Goal: Complete application form

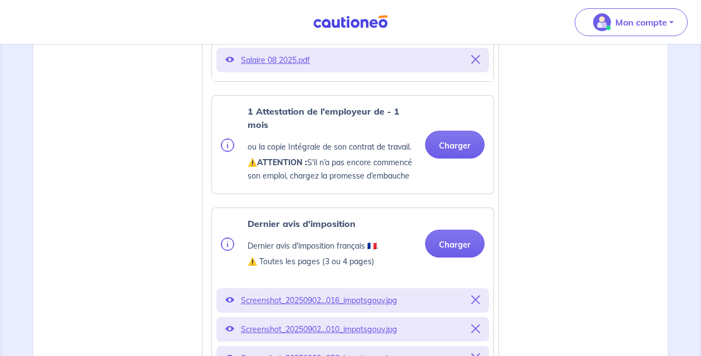
scroll to position [657, 0]
click at [462, 141] on button "Charger" at bounding box center [455, 144] width 60 height 28
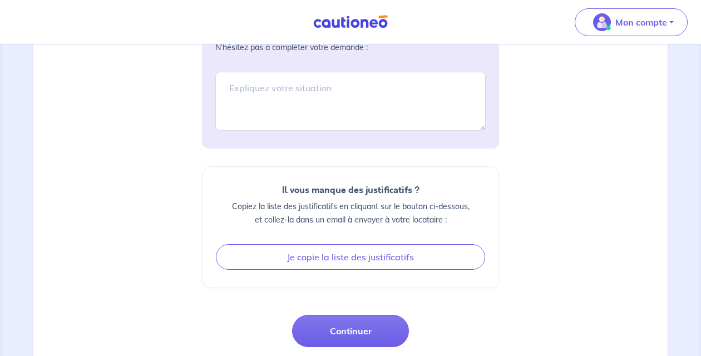
scroll to position [1543, 0]
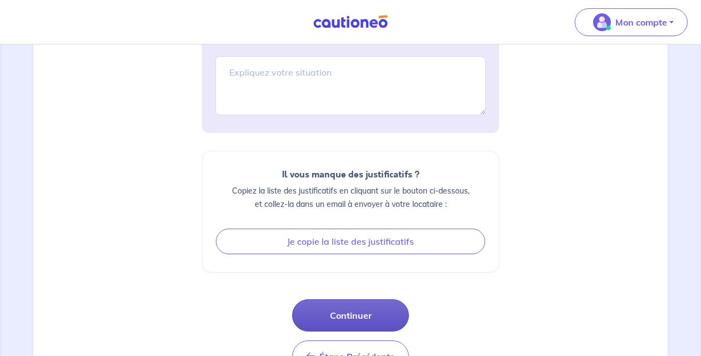
click at [330, 309] on button "Continuer" at bounding box center [350, 315] width 117 height 32
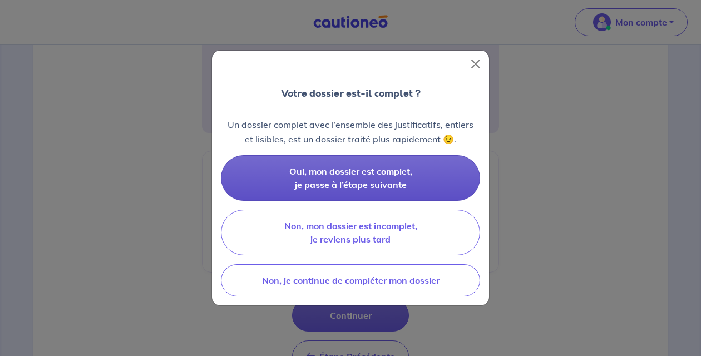
click at [356, 170] on span "Oui, mon dossier est complet, je passe à l’étape suivante" at bounding box center [350, 178] width 123 height 24
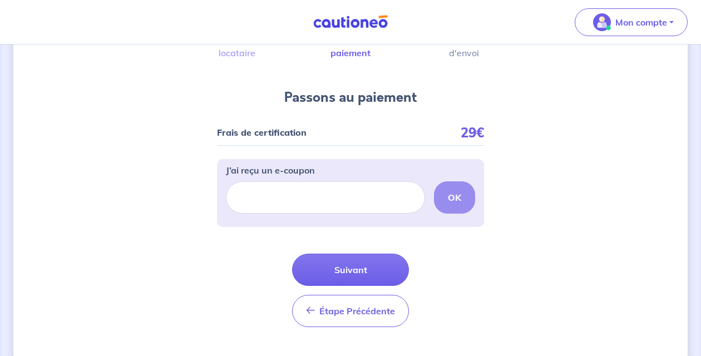
scroll to position [110, 0]
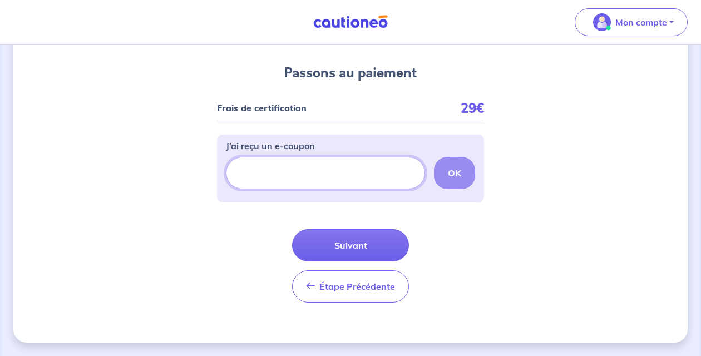
click at [341, 185] on input "J’ai reçu un e-coupon" at bounding box center [325, 173] width 199 height 32
type input "SUMMER"
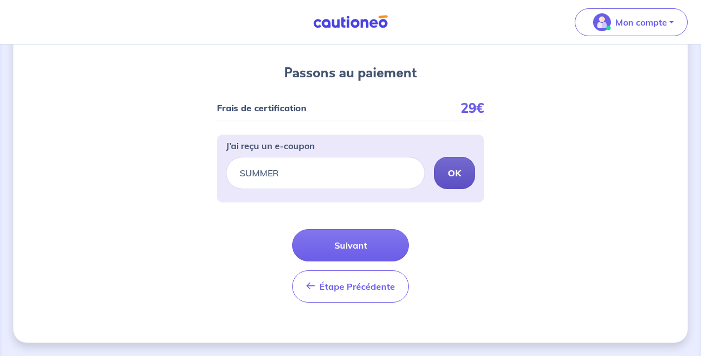
click at [461, 172] on button "OK" at bounding box center [454, 173] width 41 height 32
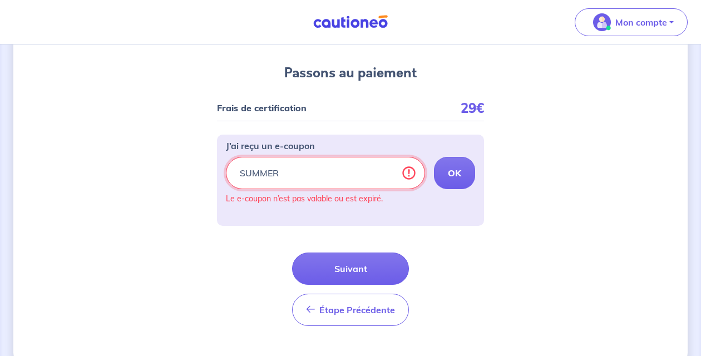
click at [329, 170] on input "SUMMER" at bounding box center [325, 173] width 199 height 32
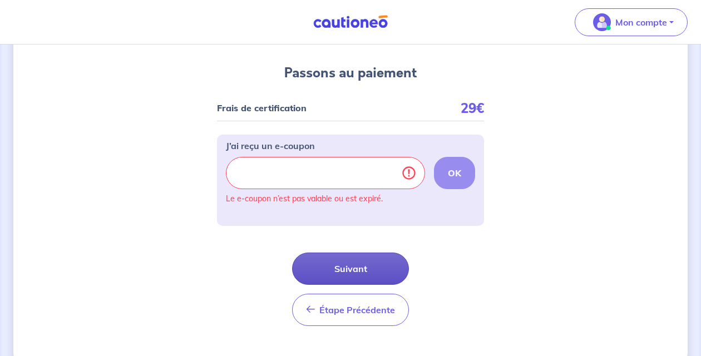
click at [340, 269] on button "Suivant" at bounding box center [350, 269] width 117 height 32
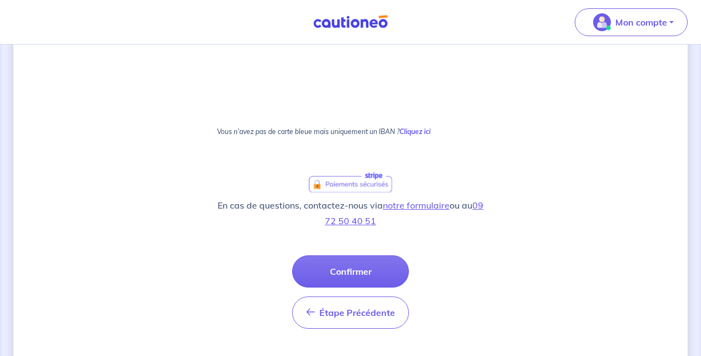
scroll to position [681, 0]
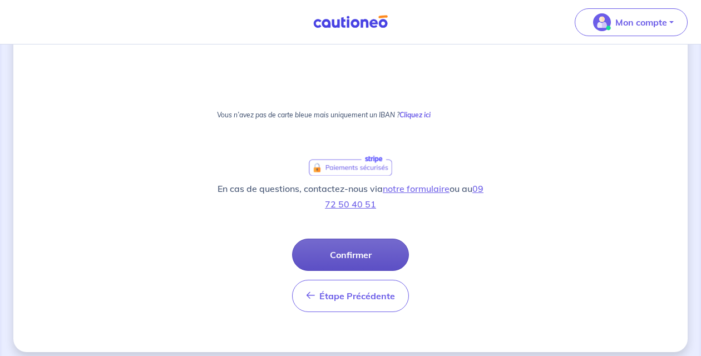
click at [355, 260] on button "Confirmer" at bounding box center [350, 255] width 117 height 32
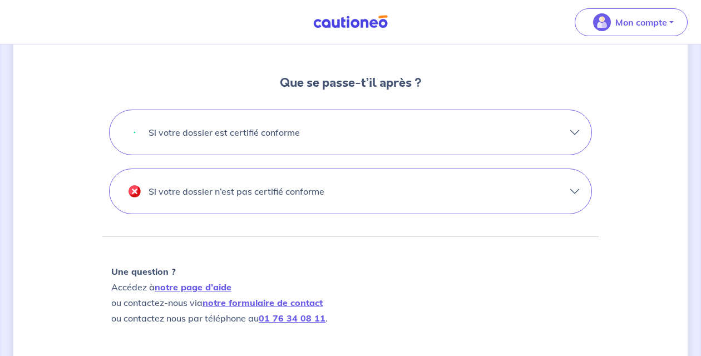
scroll to position [369, 0]
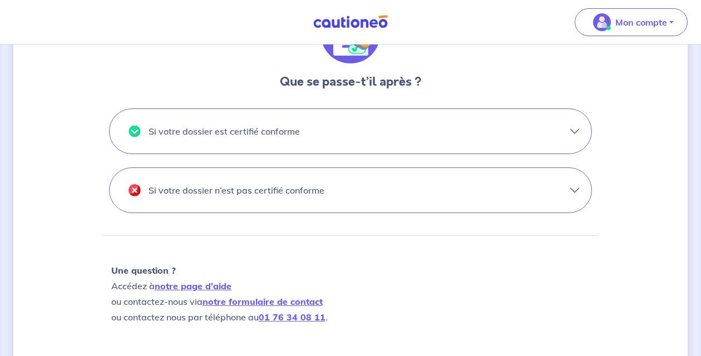
click at [575, 134] on button "Si votre dossier est certifié conforme" at bounding box center [351, 131] width 482 height 45
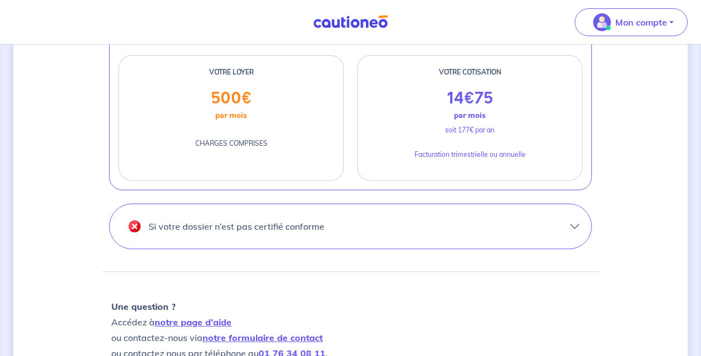
scroll to position [517, 0]
click at [360, 218] on button "Si votre dossier n’est pas certifié conforme" at bounding box center [351, 226] width 482 height 45
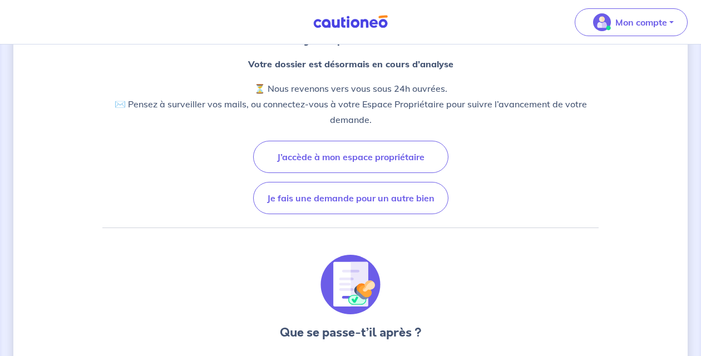
scroll to position [110, 0]
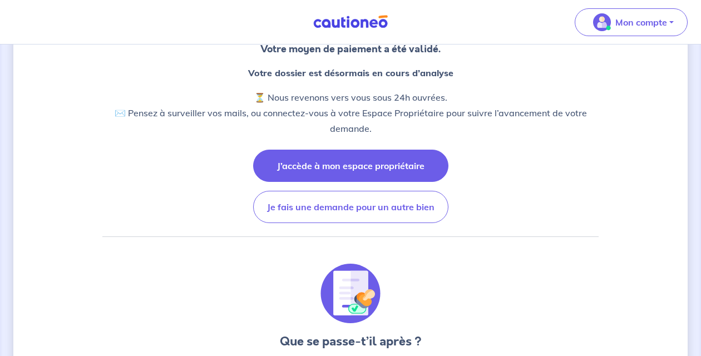
click at [360, 170] on button "J’accède à mon espace propriétaire" at bounding box center [350, 166] width 195 height 32
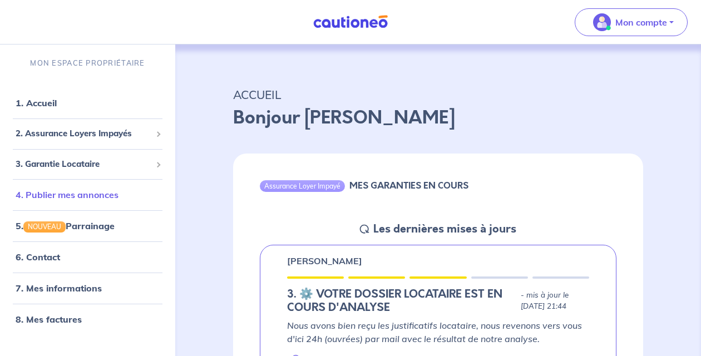
click at [84, 196] on link "4. Publier mes annonces" at bounding box center [67, 194] width 103 height 11
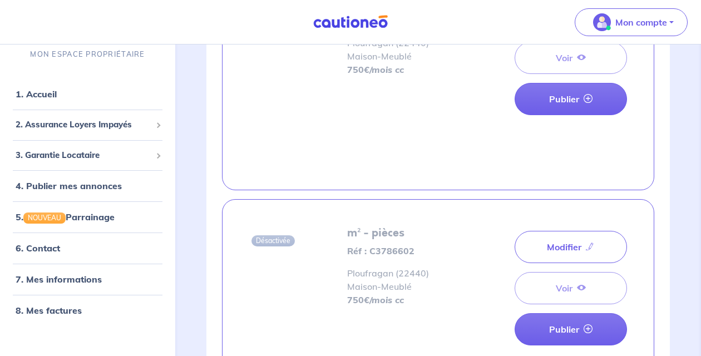
scroll to position [380, 0]
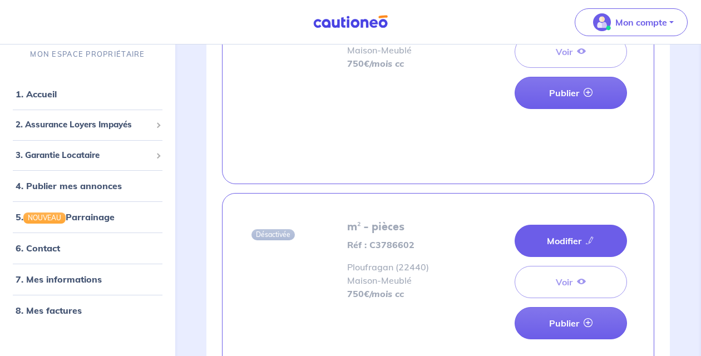
click at [562, 238] on link "Modifier" at bounding box center [571, 241] width 112 height 32
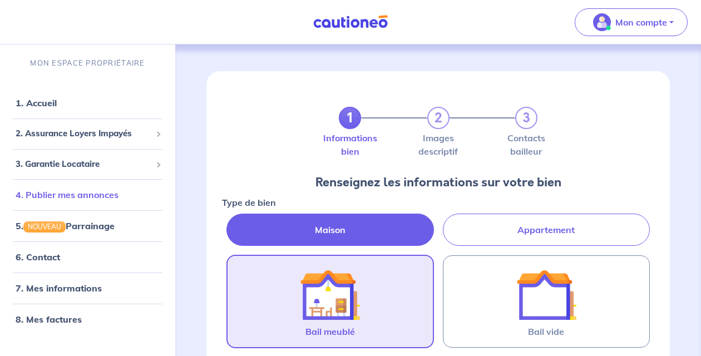
click at [100, 199] on link "4. Publier mes annonces" at bounding box center [67, 194] width 103 height 11
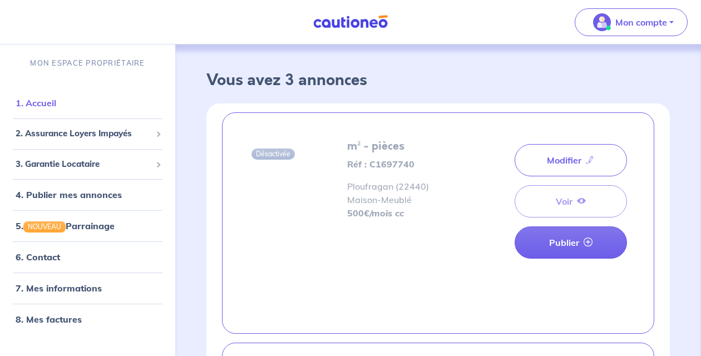
click at [48, 108] on link "1. Accueil" at bounding box center [36, 102] width 41 height 11
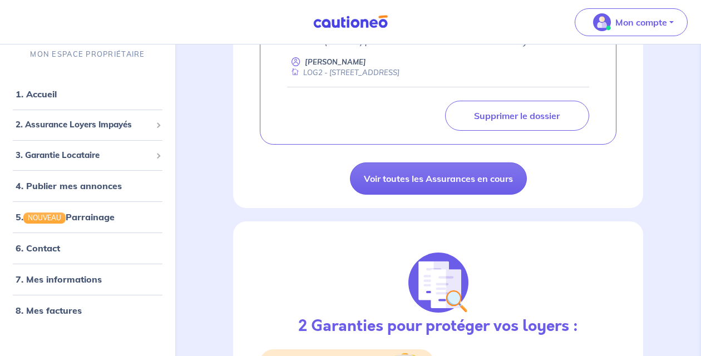
scroll to position [302, 0]
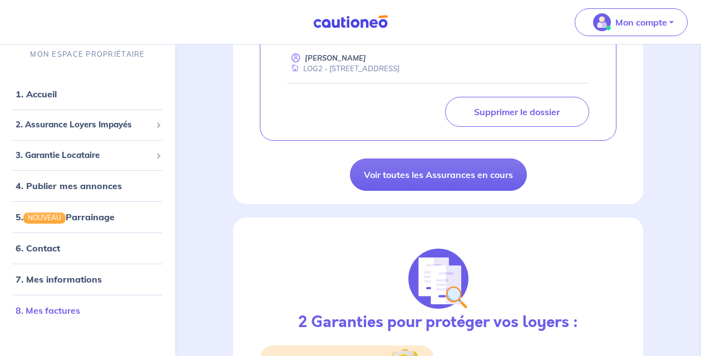
click at [57, 309] on link "8. Mes factures" at bounding box center [48, 310] width 65 height 11
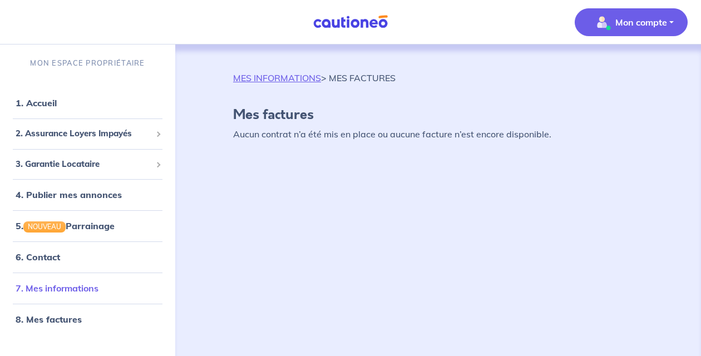
click at [67, 290] on link "7. Mes informations" at bounding box center [57, 288] width 83 height 11
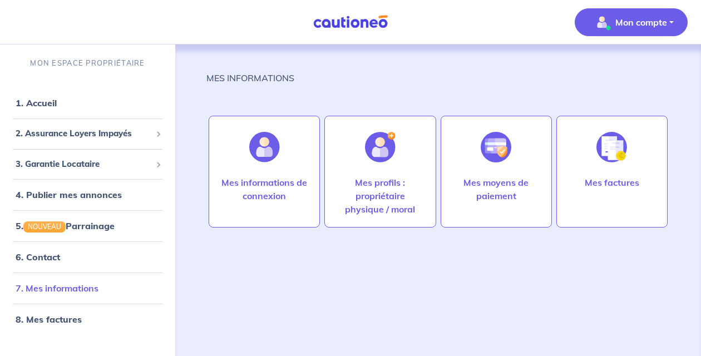
click at [68, 294] on link "7. Mes informations" at bounding box center [57, 288] width 83 height 11
click at [56, 106] on link "1. Accueil" at bounding box center [36, 102] width 41 height 11
